Goal: Information Seeking & Learning: Learn about a topic

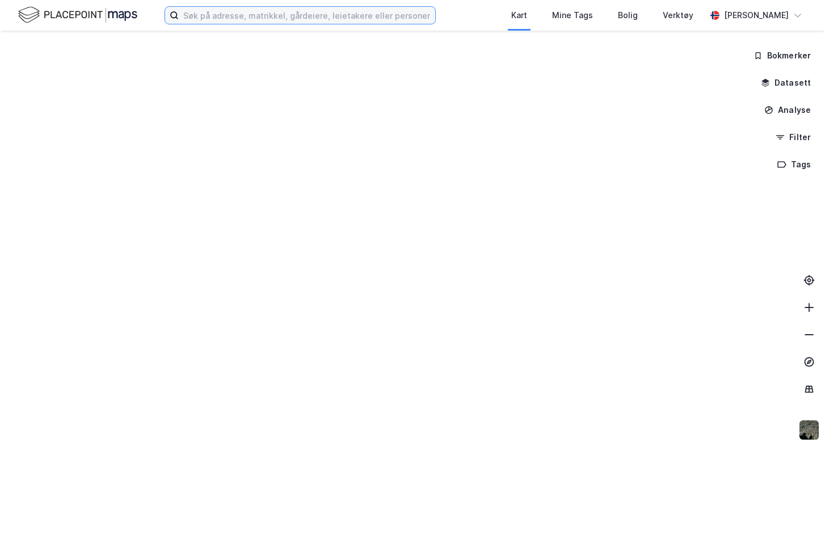
click at [274, 18] on input at bounding box center [307, 15] width 257 height 17
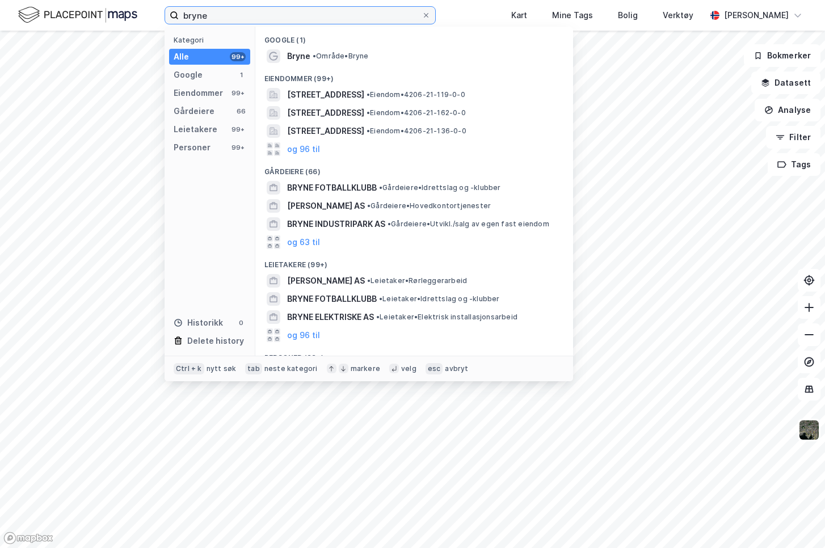
type input "bryne"
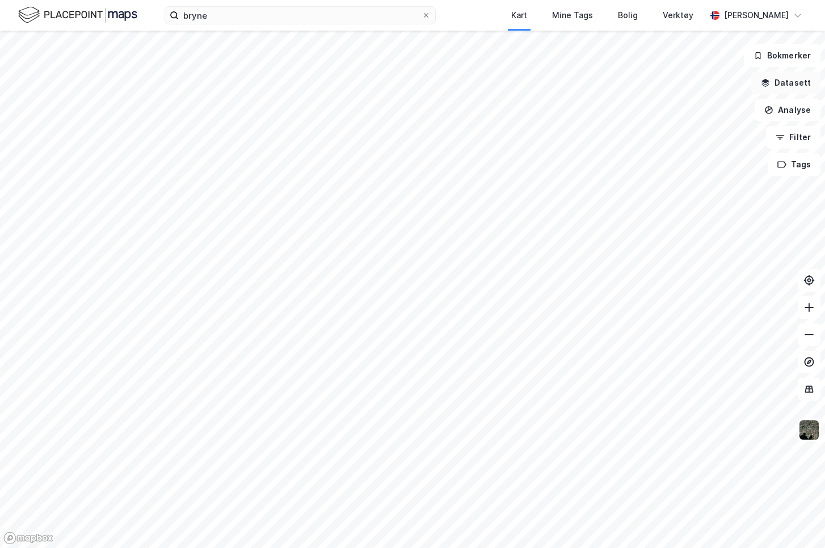
click at [786, 87] on button "Datasett" at bounding box center [786, 83] width 69 height 23
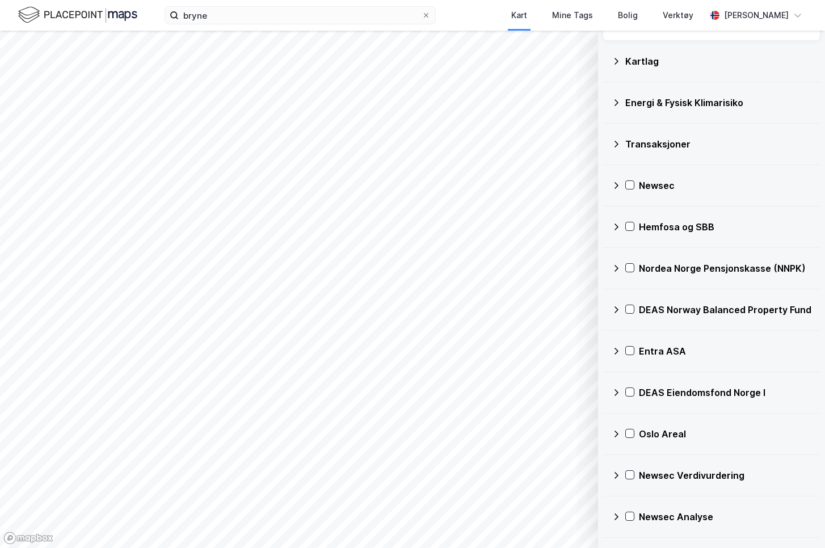
scroll to position [86, 0]
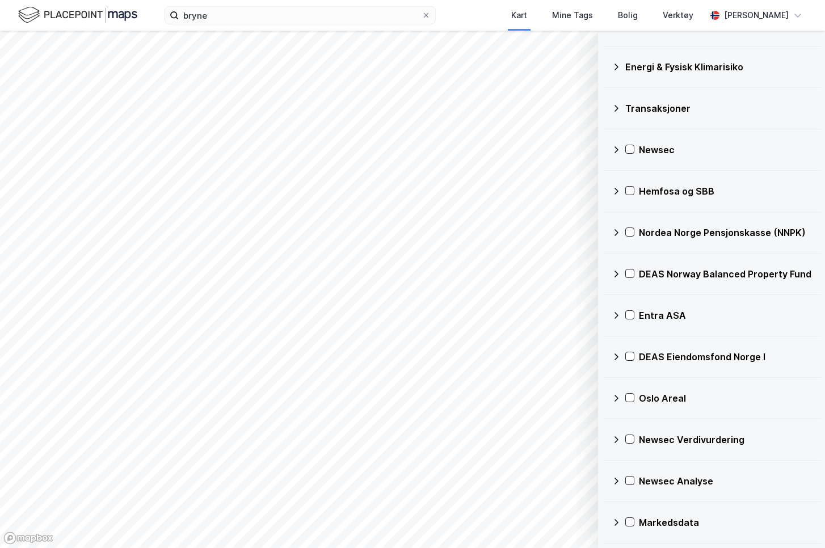
click at [633, 446] on div "Newsec Verdivurdering" at bounding box center [712, 439] width 200 height 27
click at [635, 462] on div "Referanser" at bounding box center [719, 467] width 185 height 27
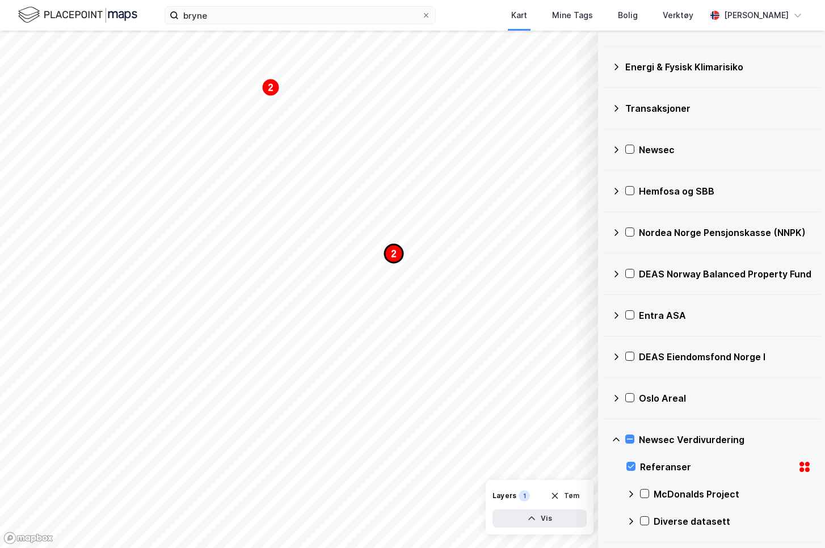
click at [391, 258] on icon "Map marker" at bounding box center [394, 254] width 18 height 18
click at [395, 254] on text "2" at bounding box center [394, 254] width 5 height 10
click at [462, 246] on div "Legg til liste Lukk" at bounding box center [366, 235] width 227 height 32
click at [462, 238] on button "Lukk" at bounding box center [460, 235] width 31 height 18
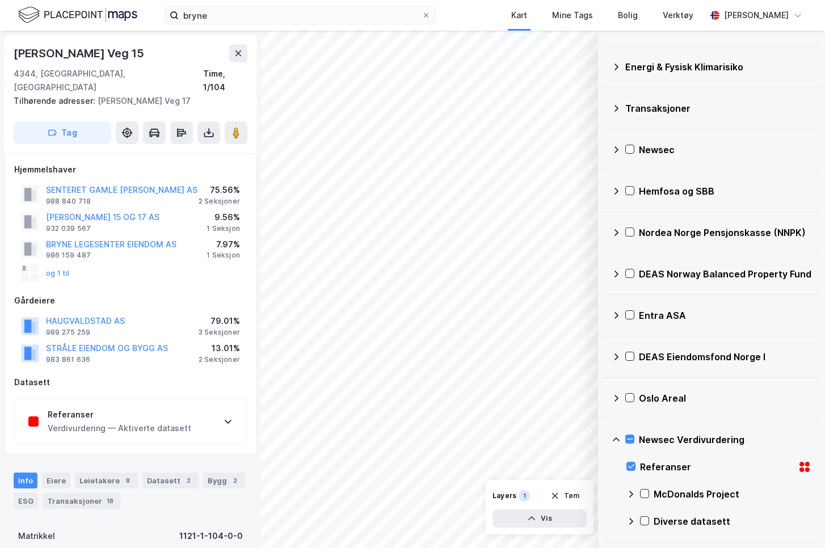
click at [196, 409] on div "Referanser Verdivurdering — Aktiverte datasett" at bounding box center [131, 421] width 232 height 45
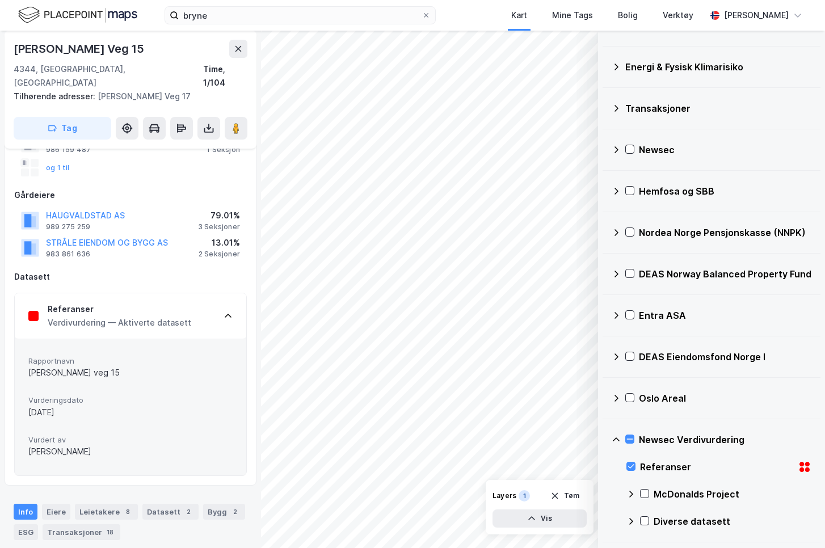
scroll to position [114, 0]
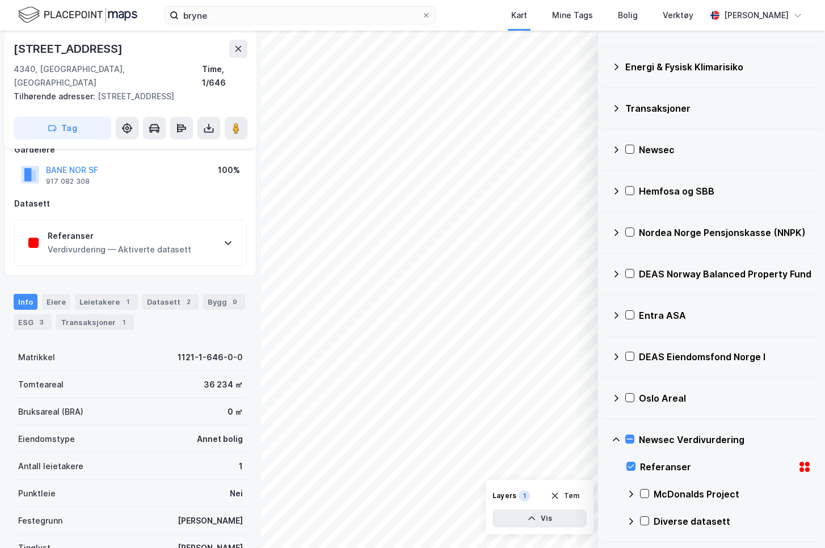
scroll to position [48, 0]
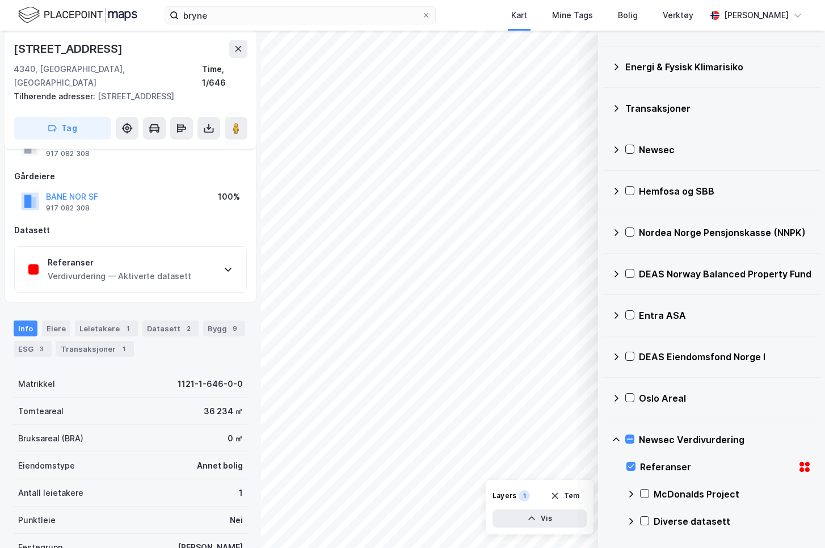
click at [233, 266] on div "Referanser Verdivurdering — Aktiverte datasett" at bounding box center [131, 269] width 232 height 45
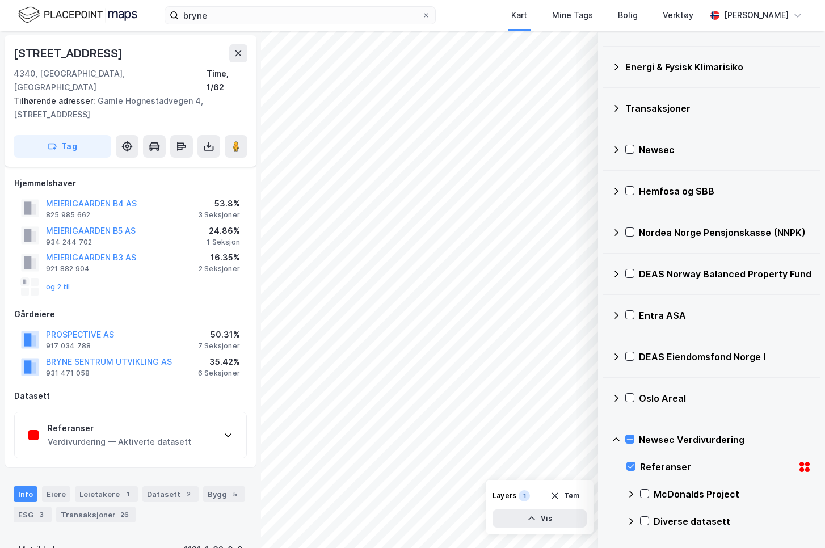
scroll to position [48, 0]
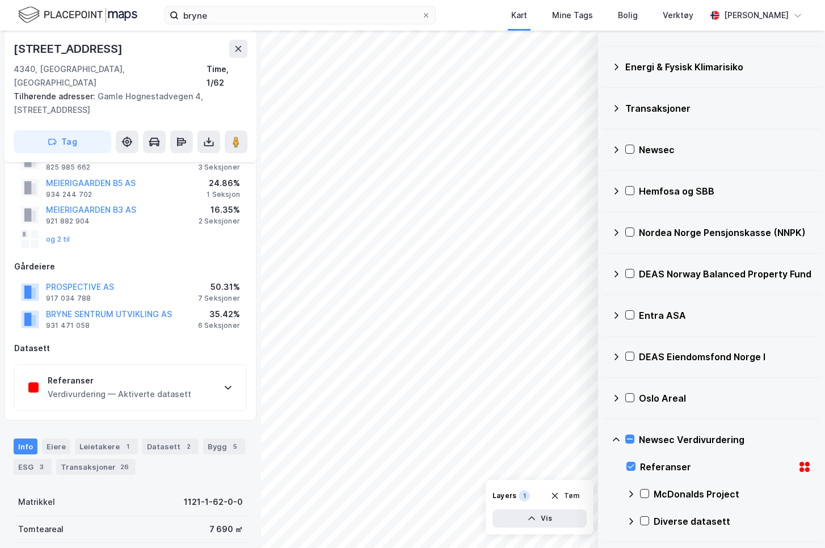
click at [165, 388] on div "Verdivurdering — Aktiverte datasett" at bounding box center [120, 395] width 144 height 14
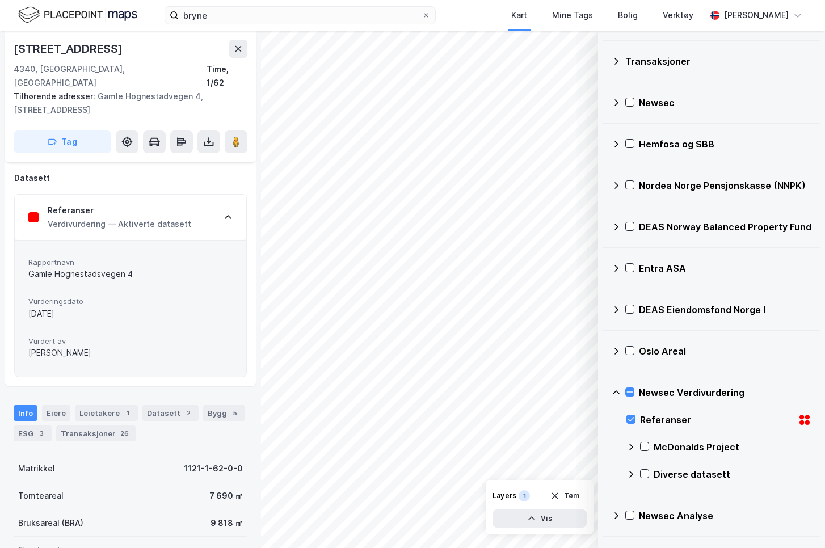
scroll to position [167, 0]
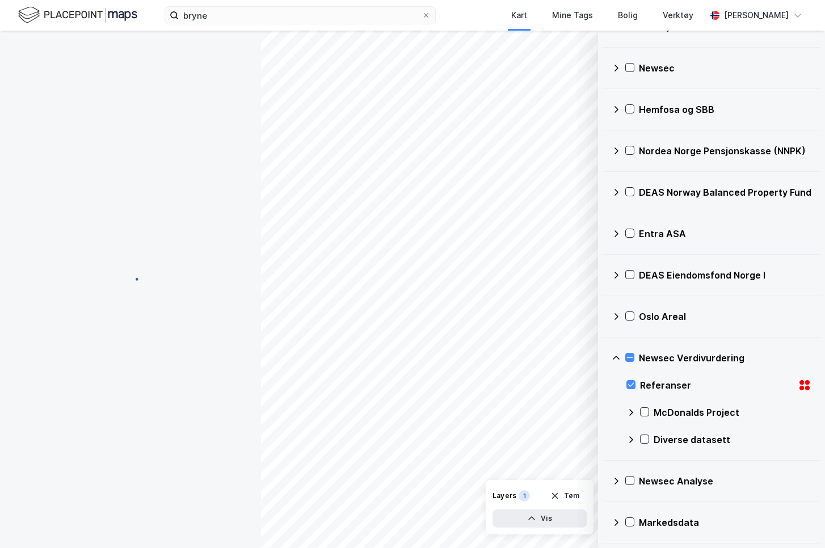
scroll to position [218, 0]
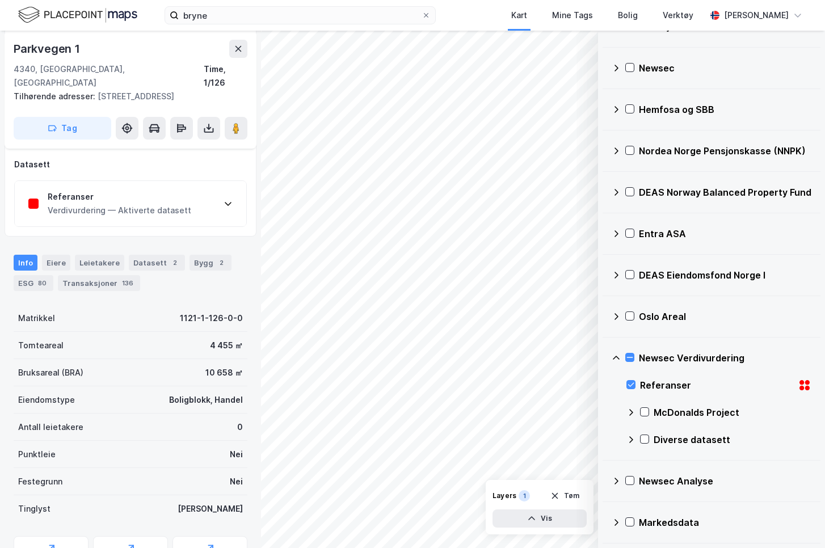
click at [216, 206] on div "Referanser Verdivurdering — Aktiverte datasett" at bounding box center [131, 203] width 232 height 45
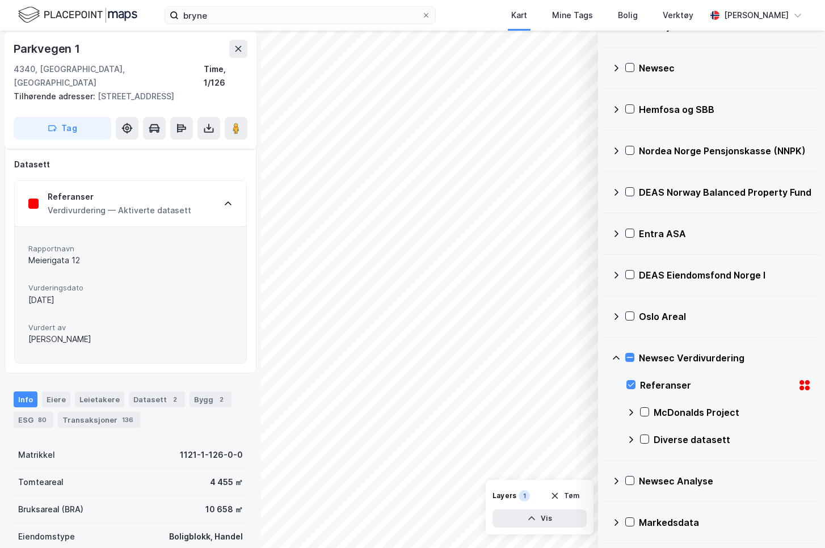
scroll to position [218, 0]
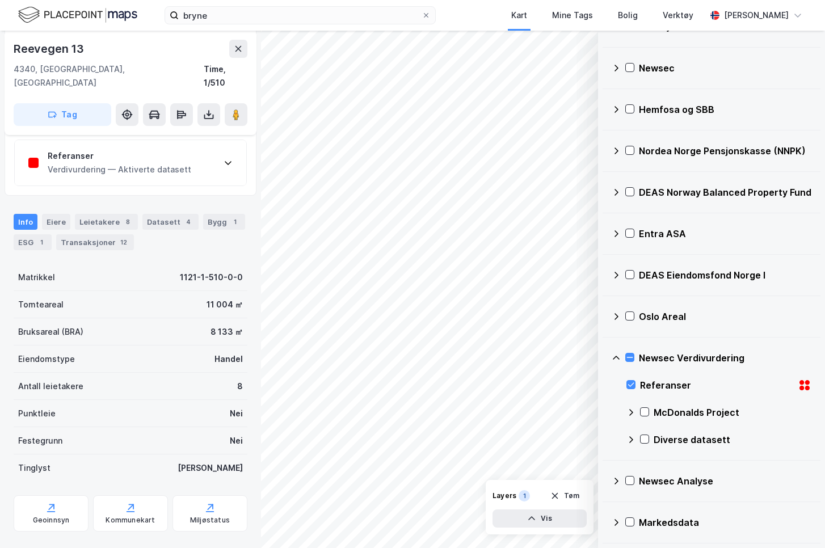
click at [242, 251] on div "Datasett Visualiser data i kartet her. Kartlag Energi & Fysisk Klimarisiko Tran…" at bounding box center [412, 290] width 825 height 518
click at [229, 161] on icon at bounding box center [228, 163] width 7 height 4
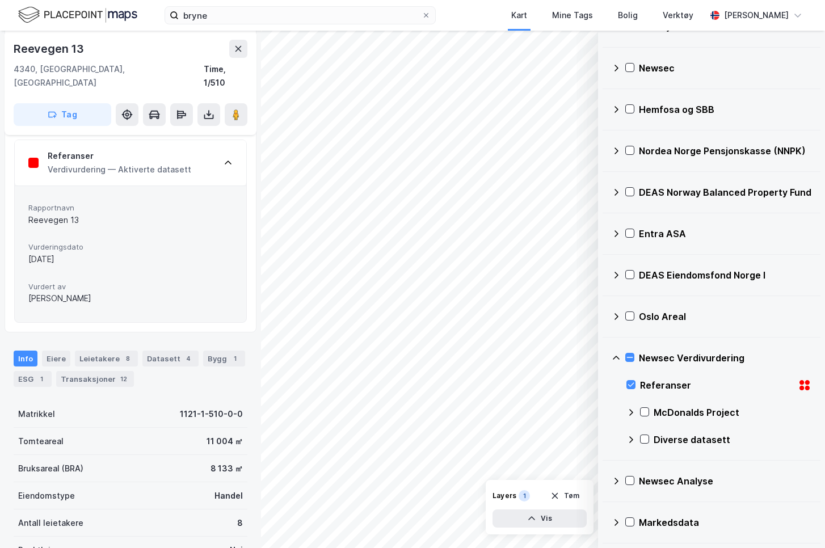
scroll to position [218, 0]
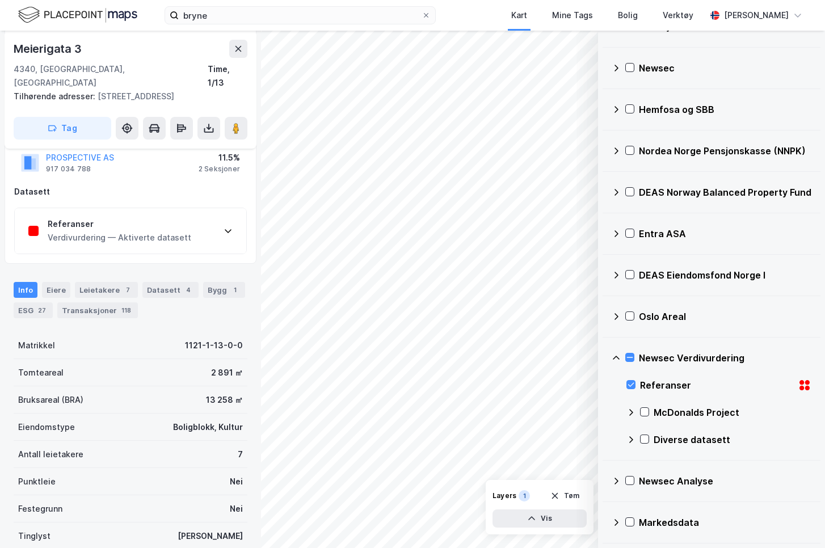
click at [204, 208] on div "Referanser Verdivurdering — Aktiverte datasett" at bounding box center [131, 230] width 232 height 45
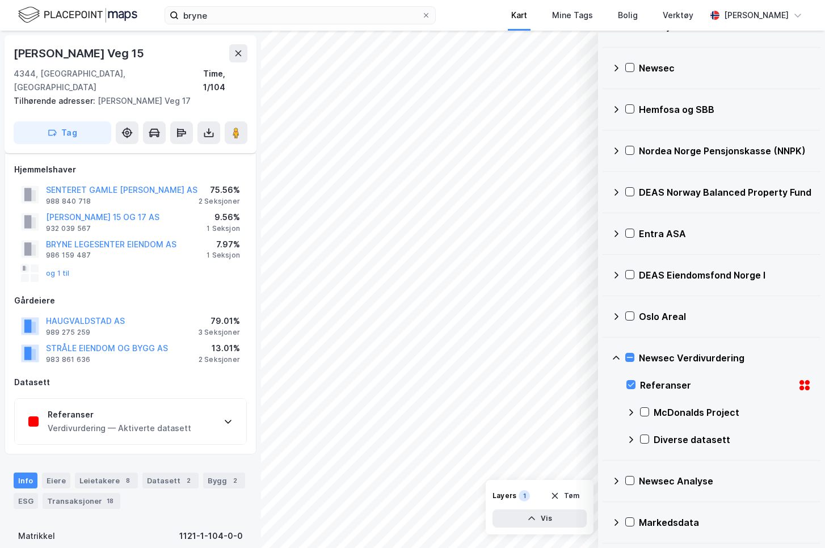
scroll to position [218, 0]
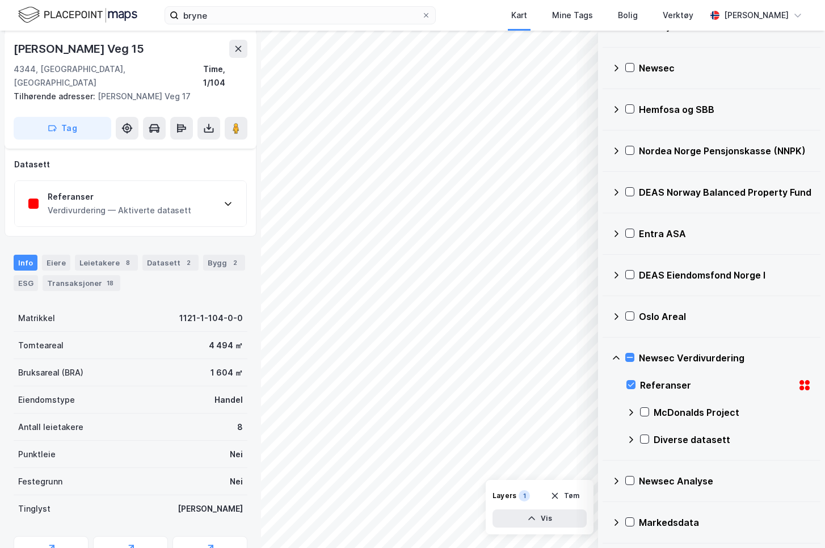
click at [232, 181] on div "Referanser Verdivurdering — Aktiverte datasett" at bounding box center [131, 203] width 232 height 45
